Goal: Information Seeking & Learning: Learn about a topic

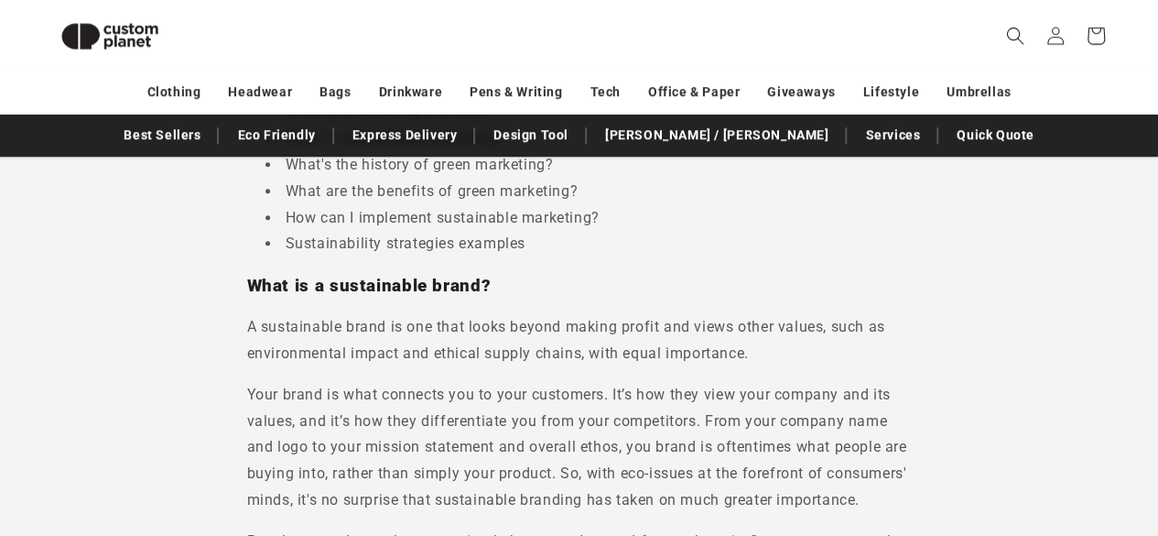
scroll to position [575, 0]
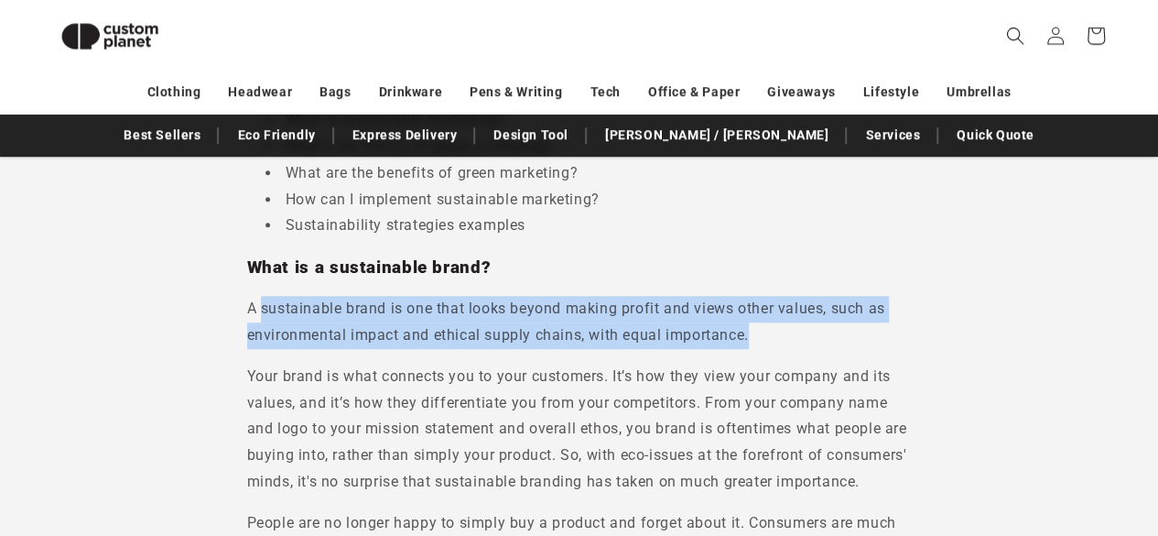
drag, startPoint x: 262, startPoint y: 310, endPoint x: 792, endPoint y: 346, distance: 531.4
click at [792, 346] on p "A sustainable brand is one that looks beyond making profit and views other valu…" at bounding box center [579, 322] width 665 height 53
drag, startPoint x: 792, startPoint y: 346, endPoint x: 247, endPoint y: 307, distance: 546.3
click at [247, 307] on p "A sustainable brand is one that looks beyond making profit and views other valu…" at bounding box center [579, 322] width 665 height 53
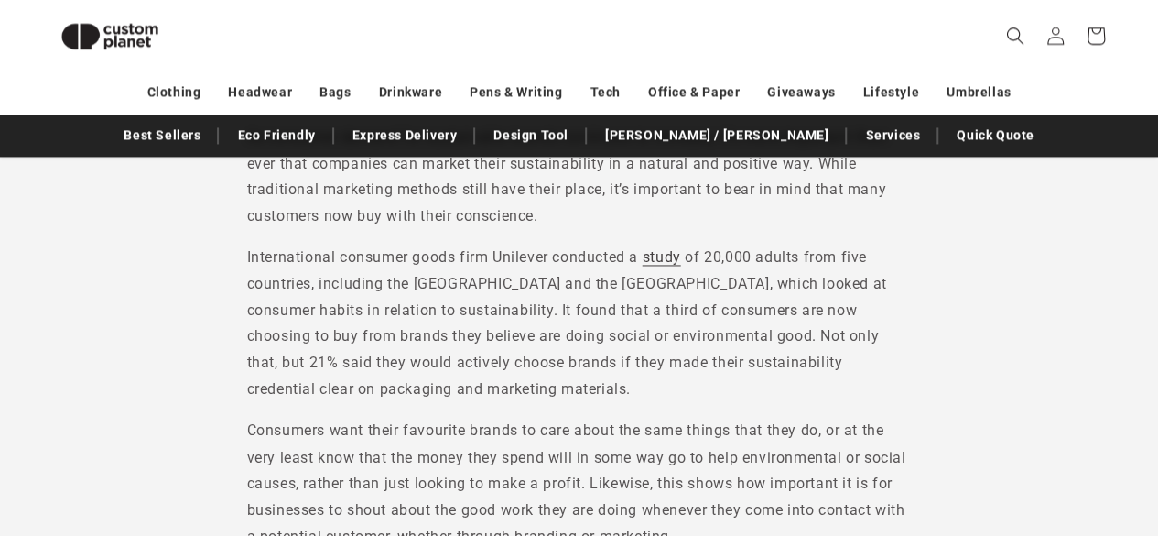
scroll to position [1298, 0]
click at [432, 321] on p "International consumer goods firm Unilever conducted a study of 20,000 adults f…" at bounding box center [579, 322] width 665 height 158
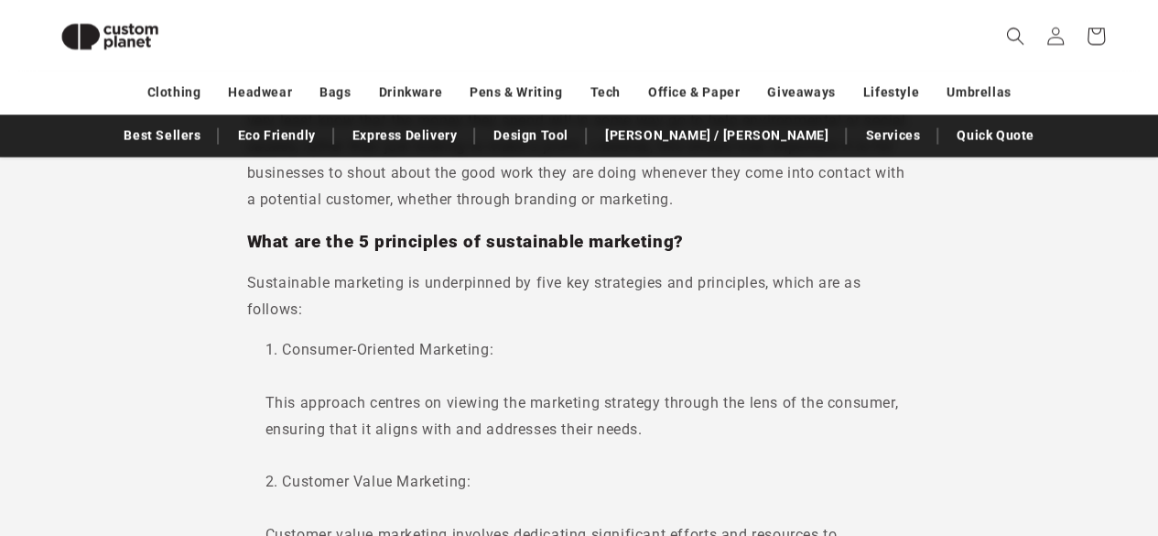
scroll to position [1647, 0]
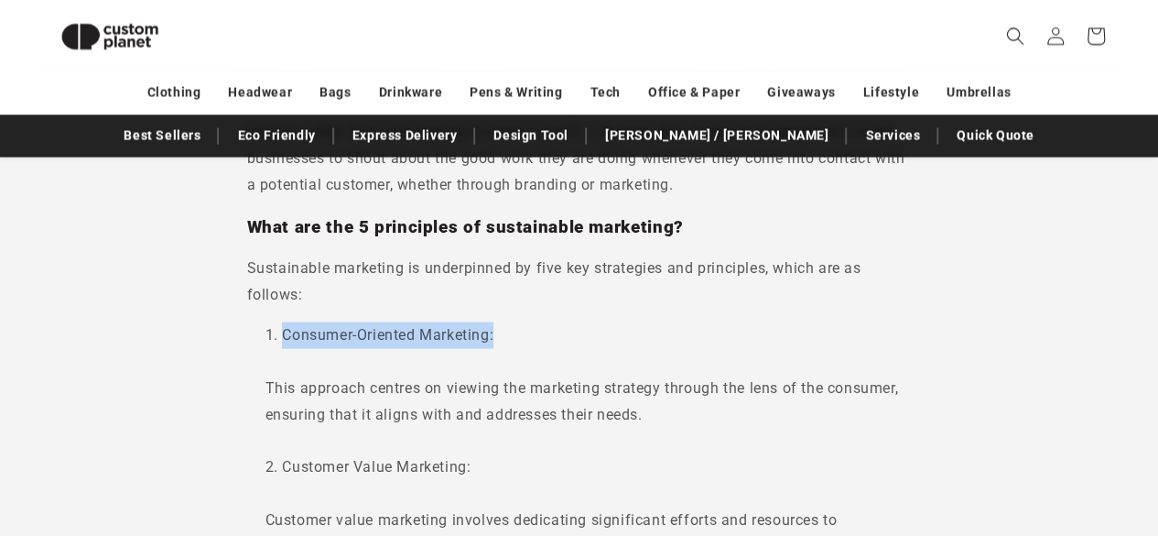
drag, startPoint x: 519, startPoint y: 332, endPoint x: 267, endPoint y: 331, distance: 251.8
click at [267, 331] on li "Consumer-Oriented Marketing: This approach centres on viewing the marketing str…" at bounding box center [589, 387] width 647 height 132
copy li "Consumer-Oriented Marketing:"
drag, startPoint x: 463, startPoint y: 329, endPoint x: 542, endPoint y: 116, distance: 226.6
click at [542, 116] on nav "Best Sellers Eco Friendly Express Delivery Design Tool [PERSON_NAME] / [PERSON_…" at bounding box center [579, 135] width 1158 height 43
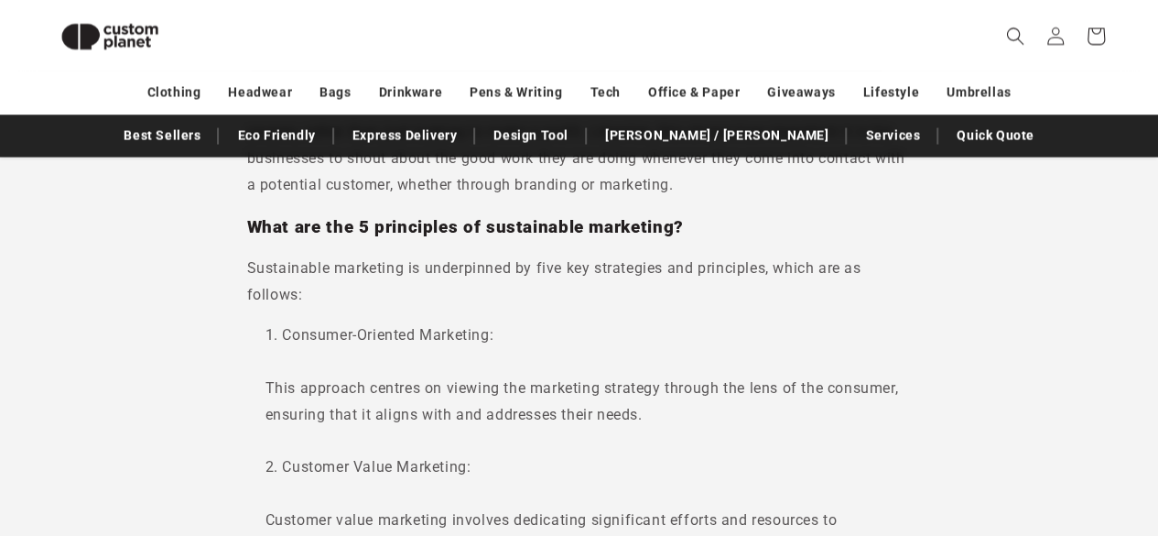
scroll to position [1827, 0]
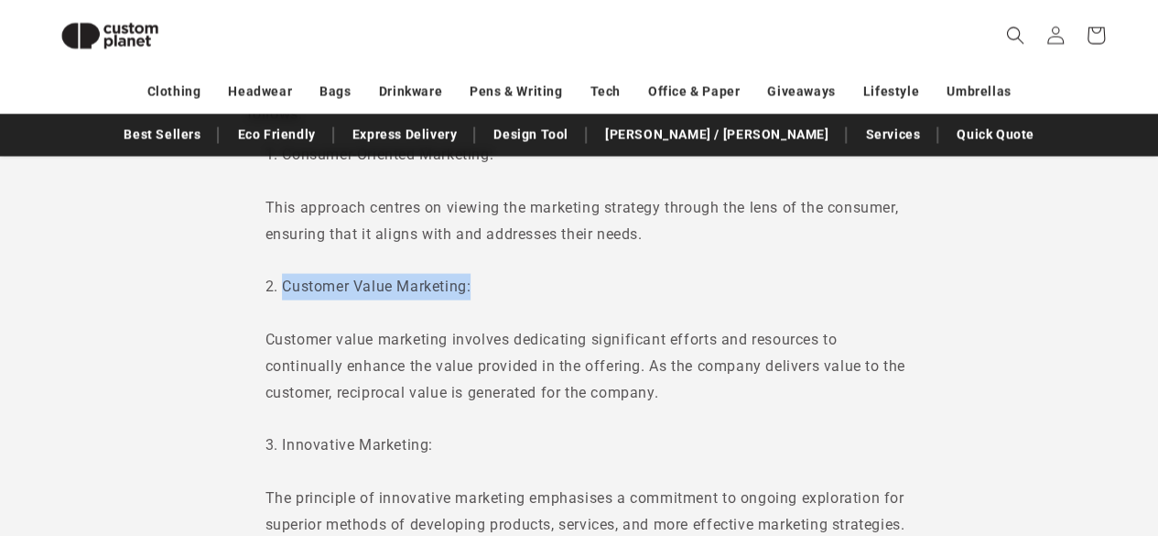
drag, startPoint x: 379, startPoint y: 288, endPoint x: 264, endPoint y: 287, distance: 115.4
click at [387, 285] on li "Customer Value Marketing: Customer value marketing involves dedicating signific…" at bounding box center [589, 353] width 647 height 158
drag, startPoint x: 485, startPoint y: 296, endPoint x: 283, endPoint y: 291, distance: 202.4
click at [283, 291] on li "Customer Value Marketing: Customer value marketing involves dedicating signific…" at bounding box center [589, 353] width 647 height 158
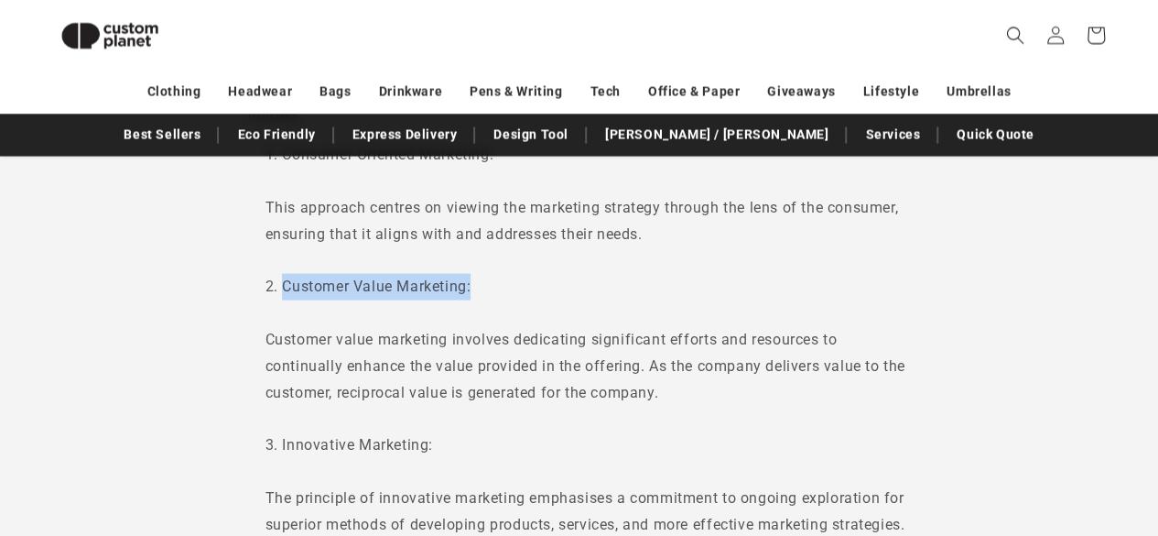
copy li "Customer Value Marketing:"
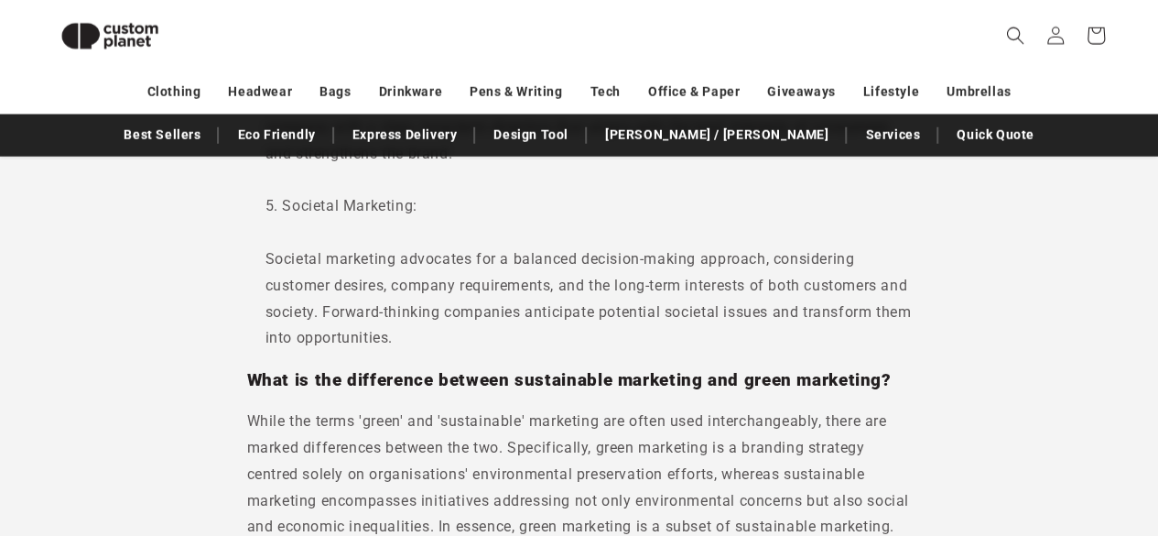
scroll to position [2434, 0]
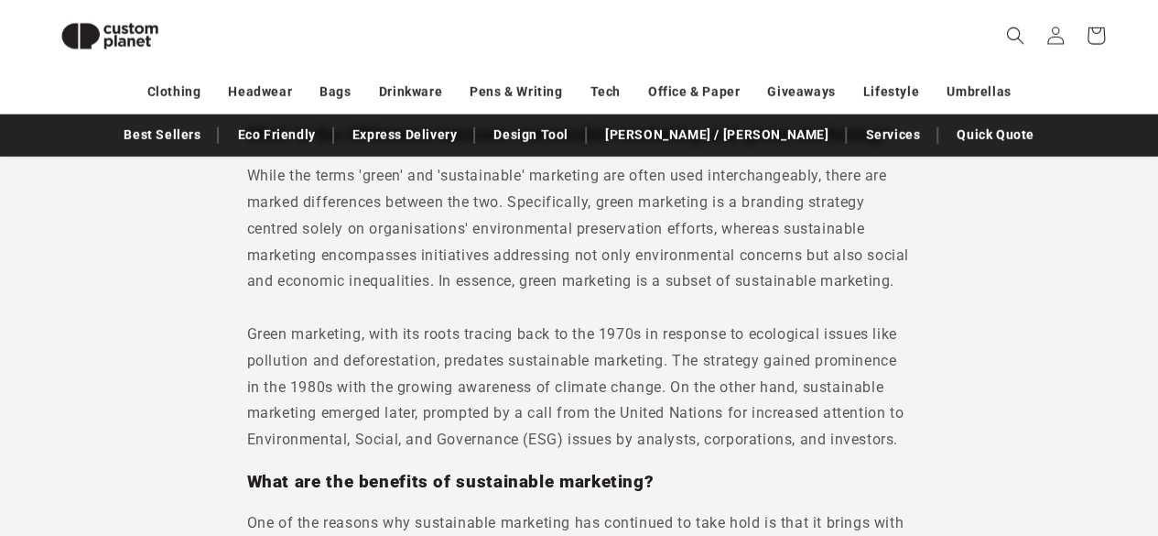
click at [468, 359] on span "Green marketing, with its roots tracing back to the 1970s in response to ecolog…" at bounding box center [575, 386] width 657 height 123
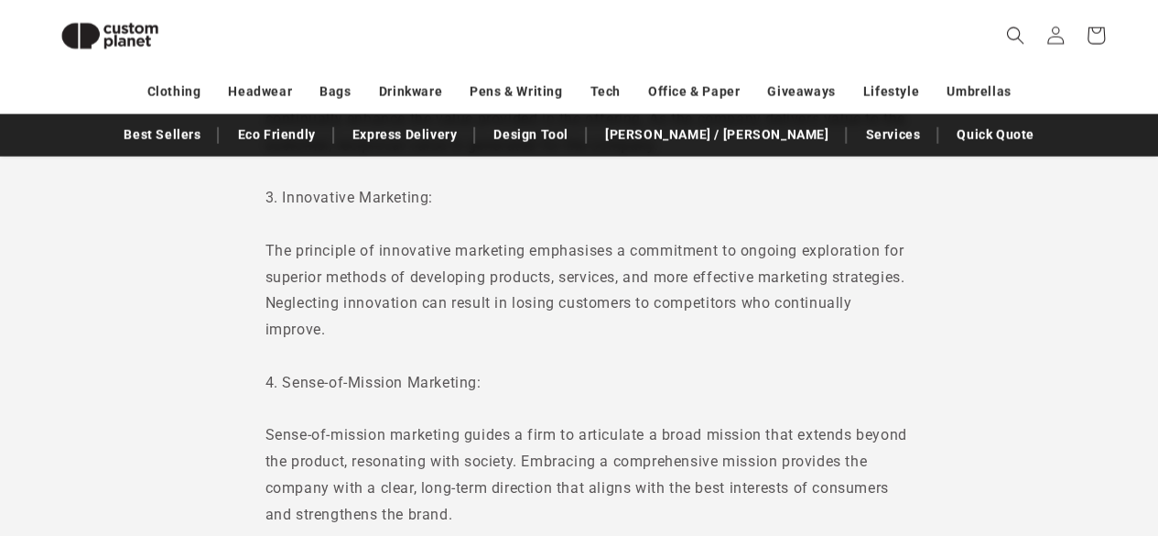
scroll to position [2001, 0]
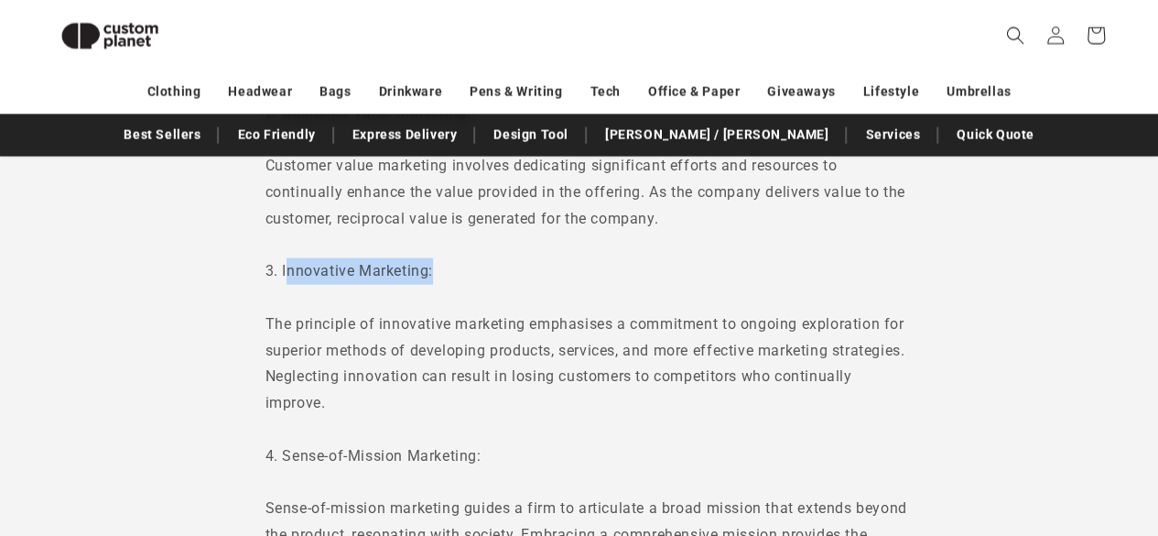
drag, startPoint x: 447, startPoint y: 277, endPoint x: 287, endPoint y: 266, distance: 160.6
click at [287, 266] on li "Innovative Marketing: The principle of innovative marketing emphasises a commit…" at bounding box center [589, 350] width 647 height 185
drag, startPoint x: 331, startPoint y: 273, endPoint x: 439, endPoint y: 278, distance: 107.3
click at [439, 278] on li "Innovative Marketing: The principle of innovative marketing emphasises a commit…" at bounding box center [589, 350] width 647 height 185
click at [447, 274] on li "Innovative Marketing: The principle of innovative marketing emphasises a commit…" at bounding box center [589, 350] width 647 height 185
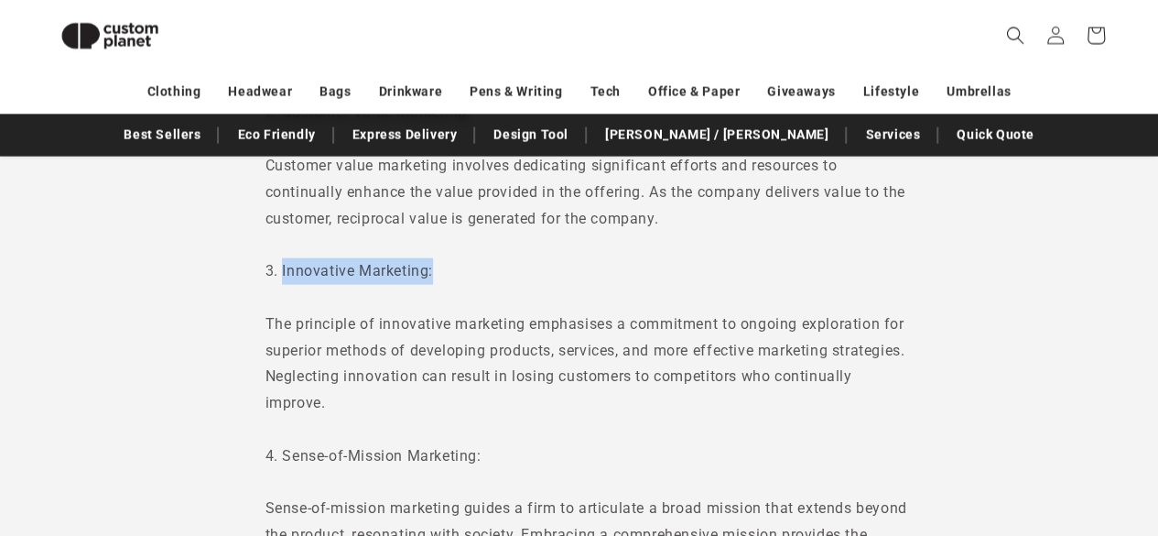
drag, startPoint x: 447, startPoint y: 274, endPoint x: 274, endPoint y: 277, distance: 173.1
click at [274, 277] on li "Innovative Marketing: The principle of innovative marketing emphasises a commit…" at bounding box center [589, 350] width 647 height 185
copy li "Innovative Marketing:"
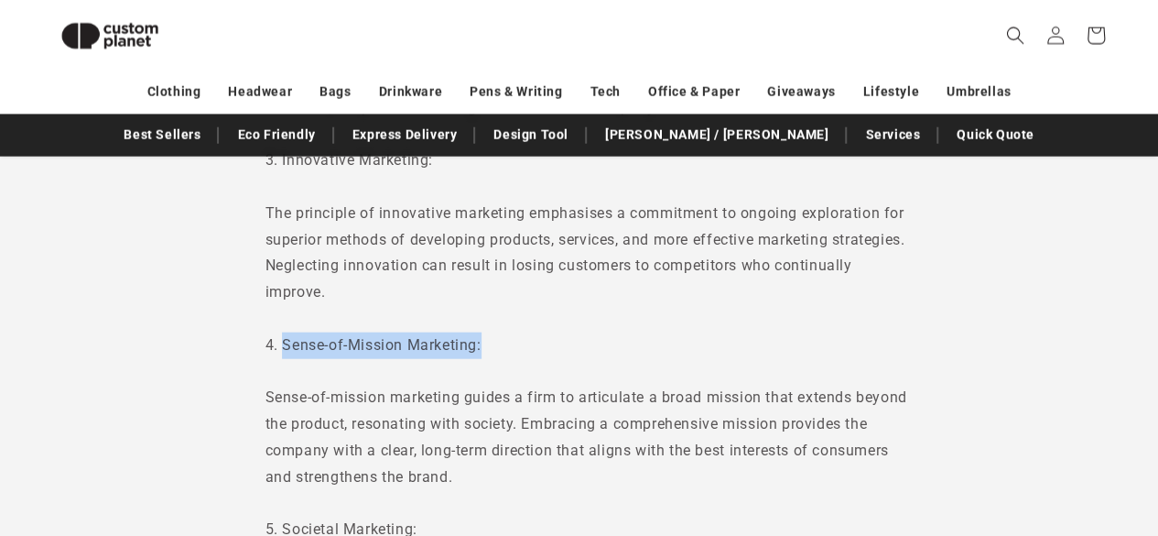
drag, startPoint x: 529, startPoint y: 340, endPoint x: 286, endPoint y: 347, distance: 243.7
click at [286, 347] on li "Sense-of-Mission Marketing: Sense-of-mission marketing guides a firm to articul…" at bounding box center [589, 424] width 647 height 185
copy li "Sense-of-Mission Marketing:"
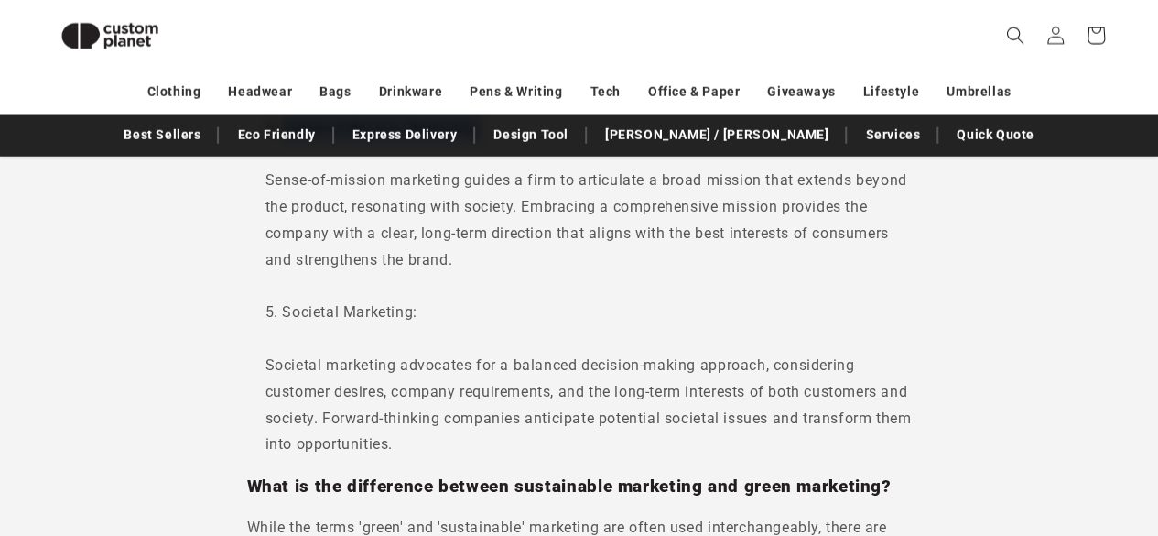
scroll to position [2330, 0]
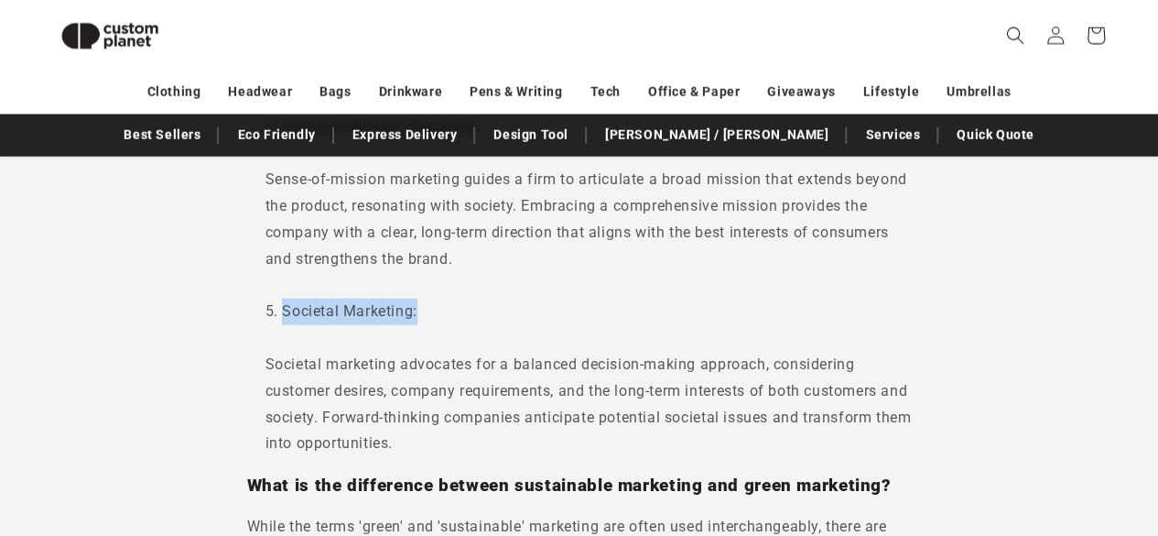
drag, startPoint x: 451, startPoint y: 313, endPoint x: 283, endPoint y: 314, distance: 168.5
click at [283, 314] on li "Societal Marketing: Societal marketing advocates for a balanced decision-making…" at bounding box center [589, 378] width 647 height 158
copy li "Societal Marketing:"
